Goal: Find specific page/section: Find specific page/section

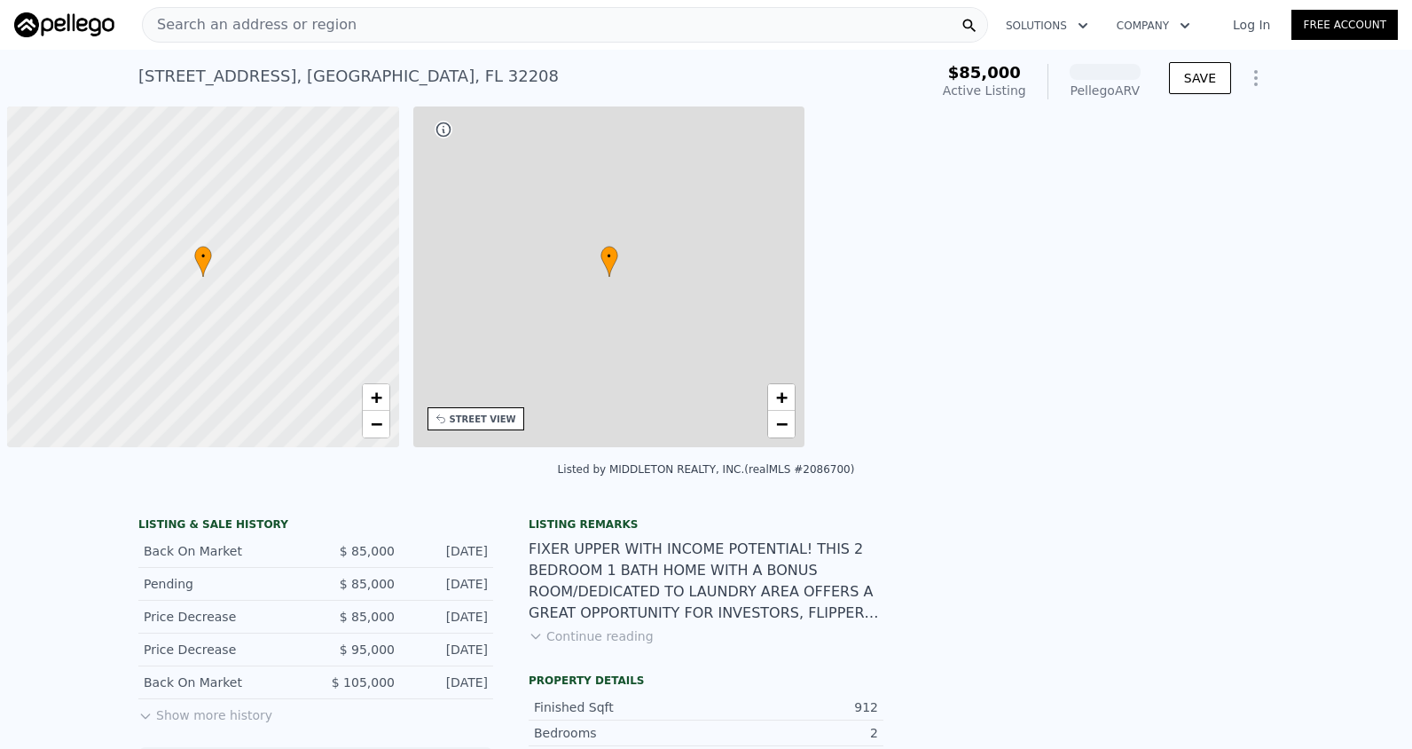
scroll to position [0, 7]
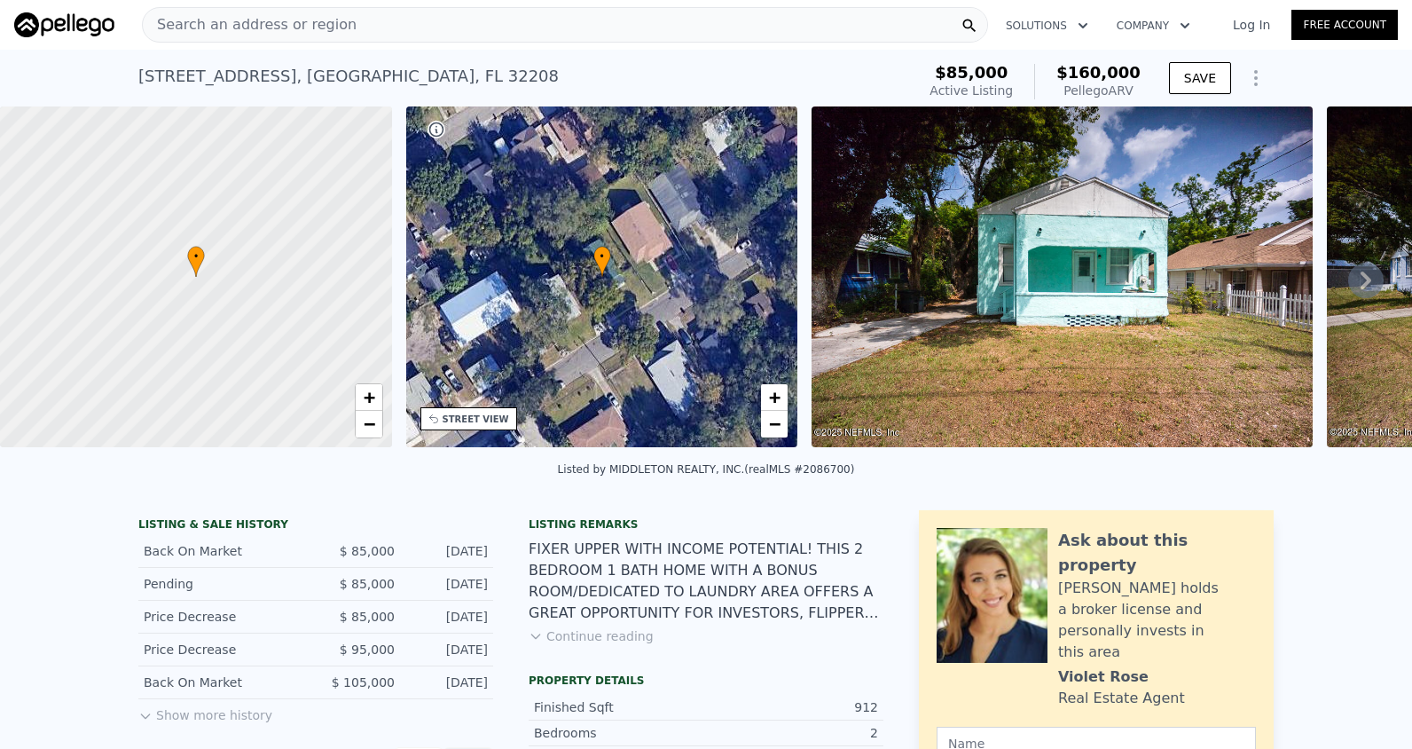
click at [258, 21] on span "Search an address or region" at bounding box center [250, 24] width 214 height 21
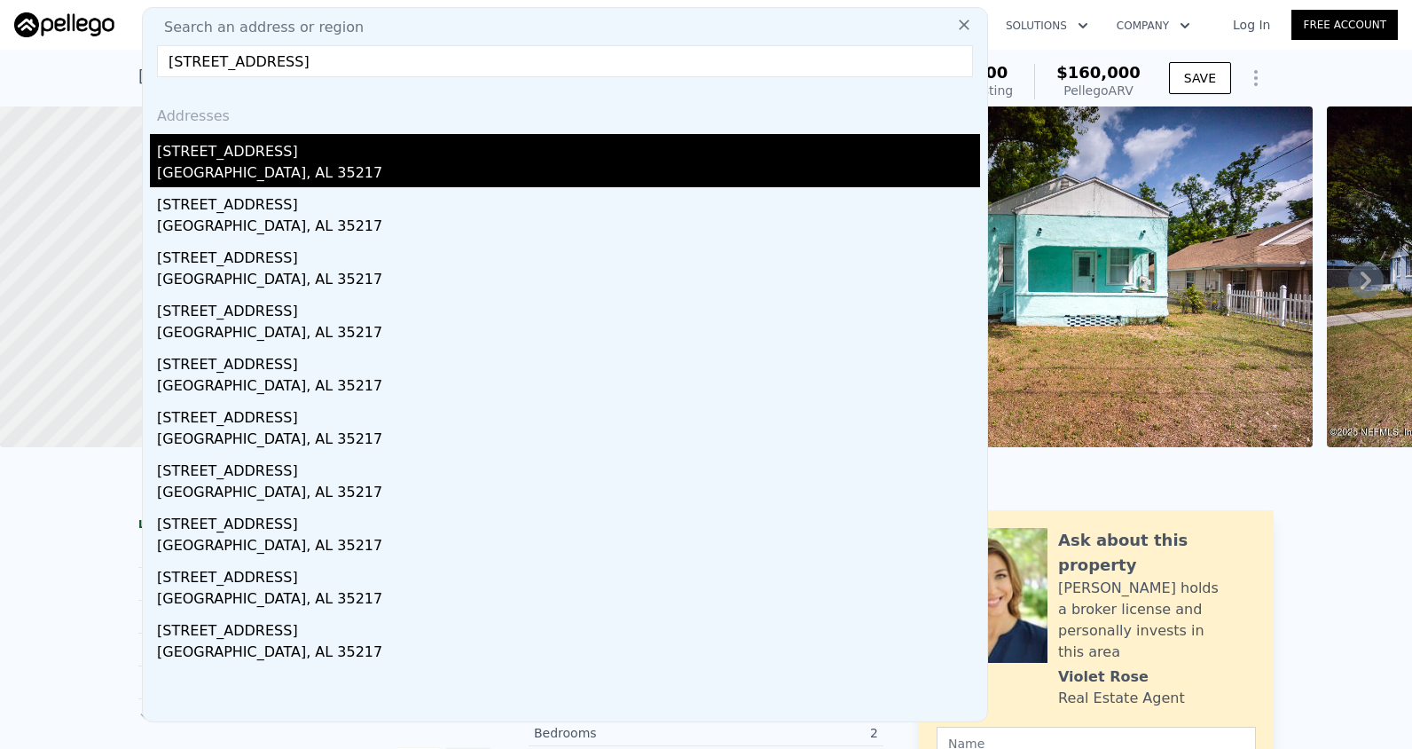
type input "[STREET_ADDRESS]"
click at [311, 165] on div "[GEOGRAPHIC_DATA], AL 35217" at bounding box center [568, 174] width 823 height 25
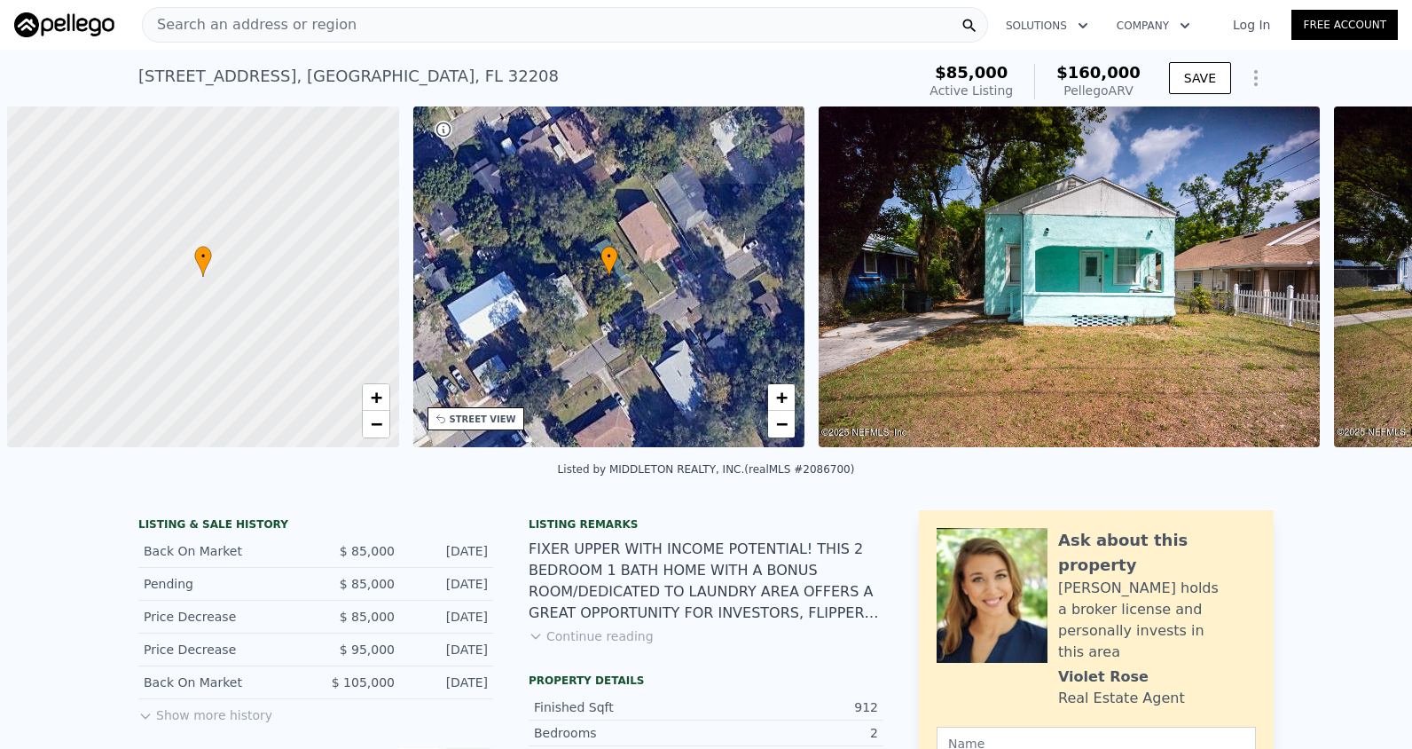
scroll to position [0, 7]
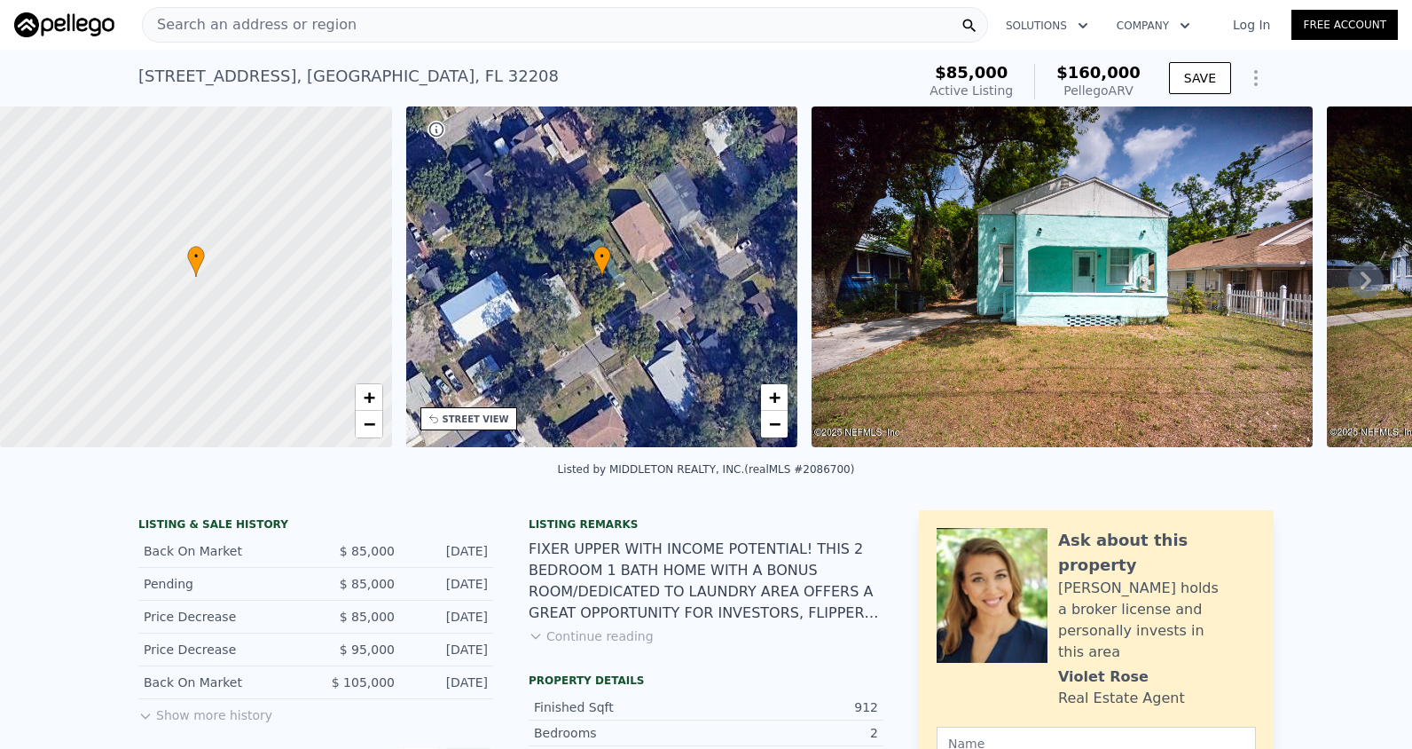
click at [259, 23] on span "Search an address or region" at bounding box center [250, 24] width 214 height 21
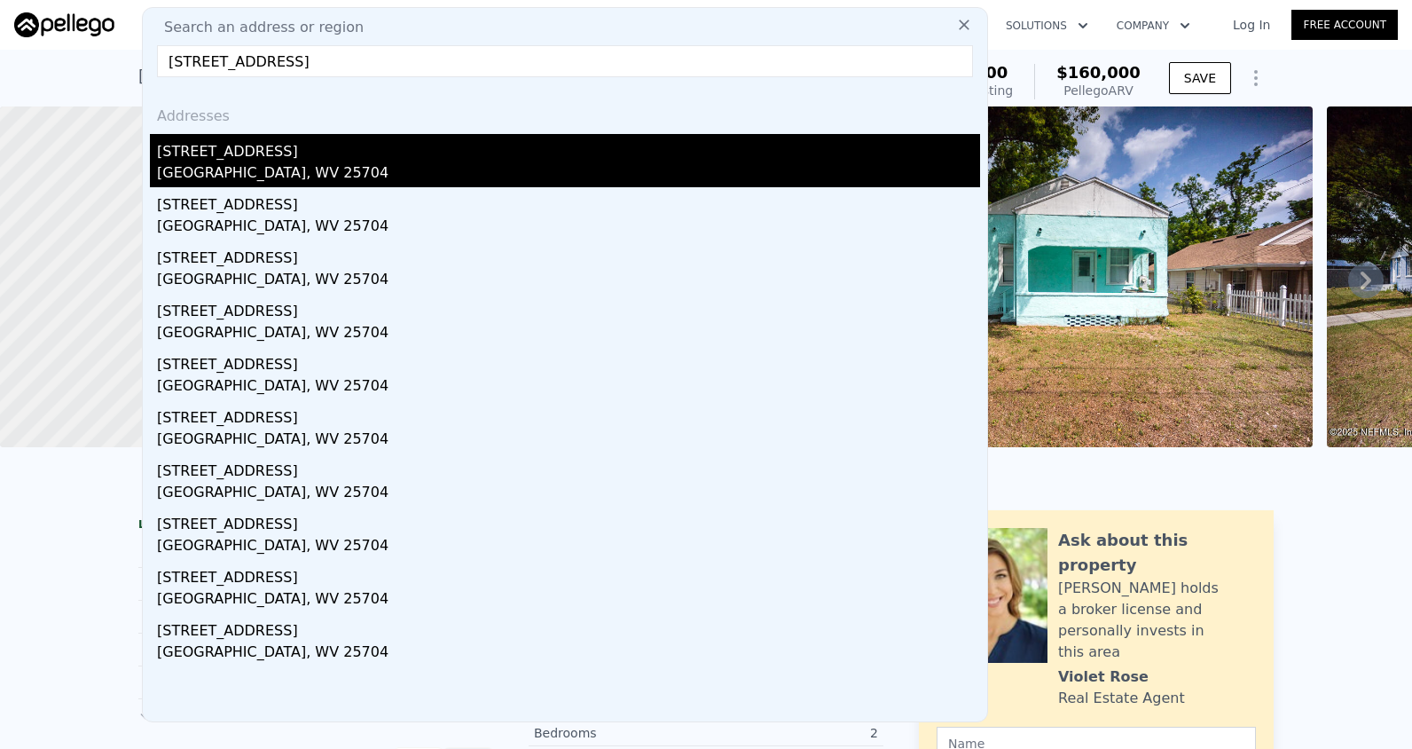
type input "1221 Jefferson Ave huntington, WV 25704"
click at [263, 176] on div "Huntington, WV 25704" at bounding box center [568, 174] width 823 height 25
